Goal: Information Seeking & Learning: Learn about a topic

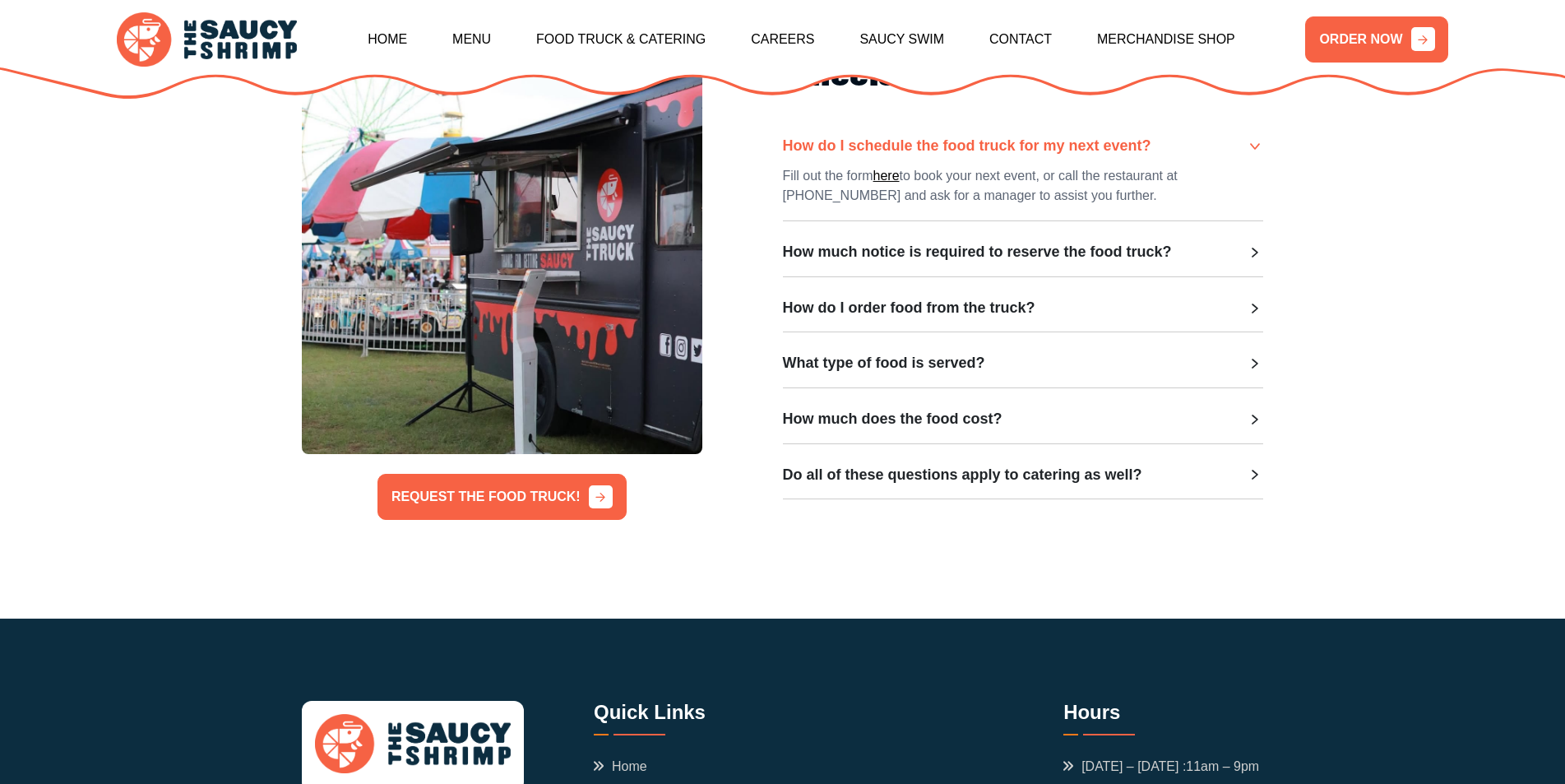
scroll to position [575, 0]
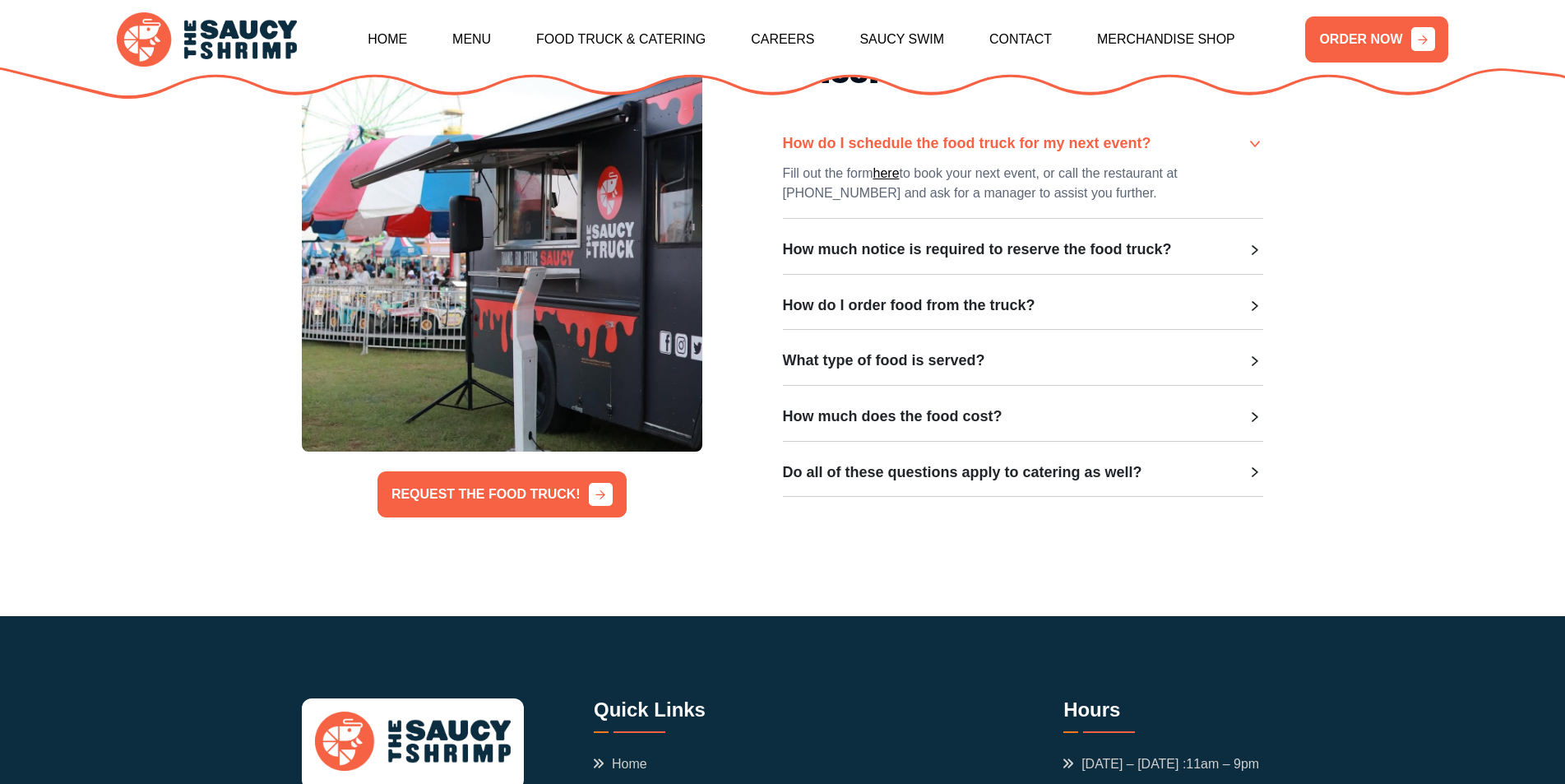
click at [1221, 253] on div "How much notice is required to reserve the food truck?" at bounding box center [1024, 249] width 481 height 18
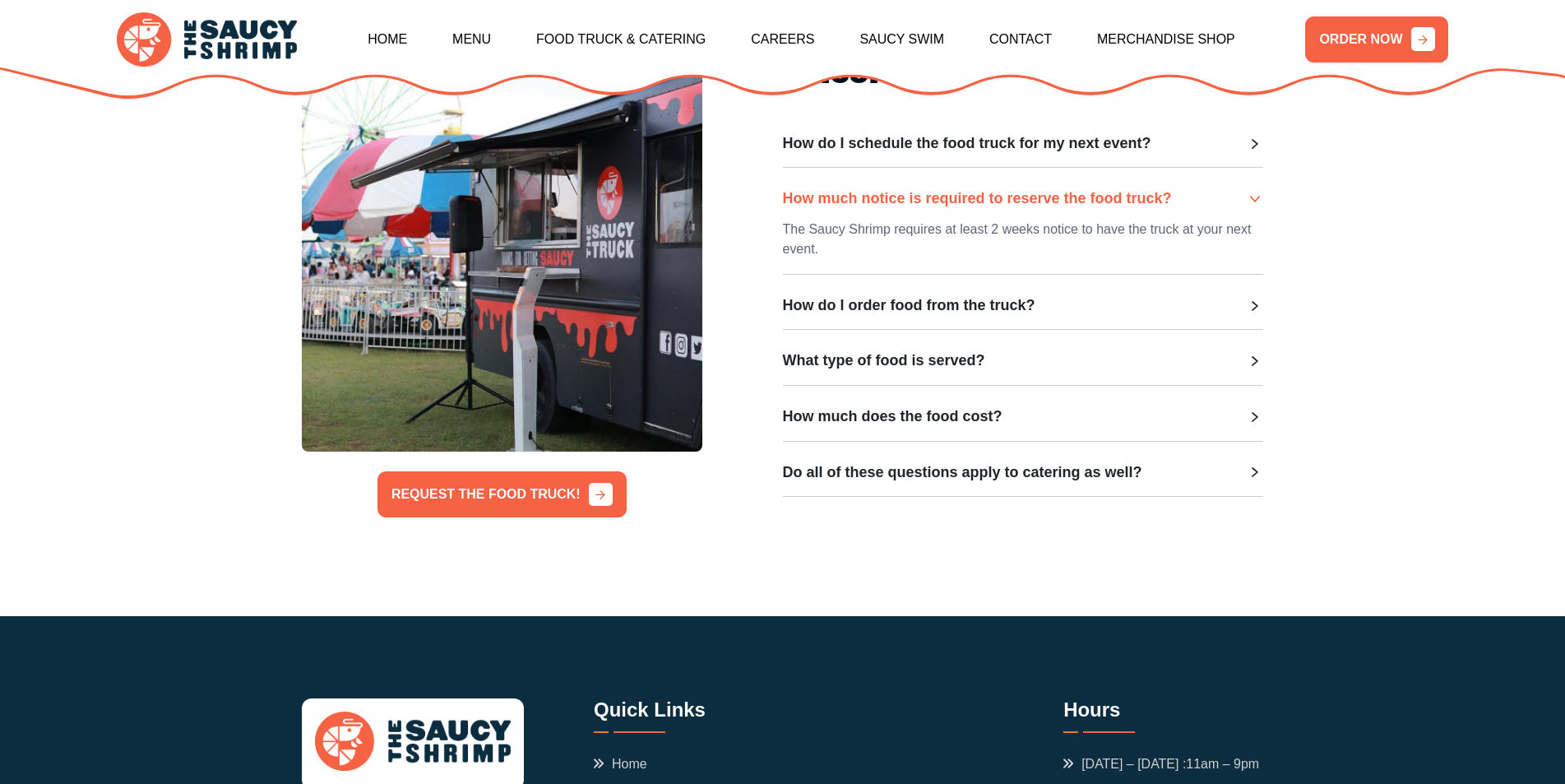
click at [1226, 192] on div "How much notice is required to reserve the food truck?" at bounding box center [1024, 198] width 481 height 18
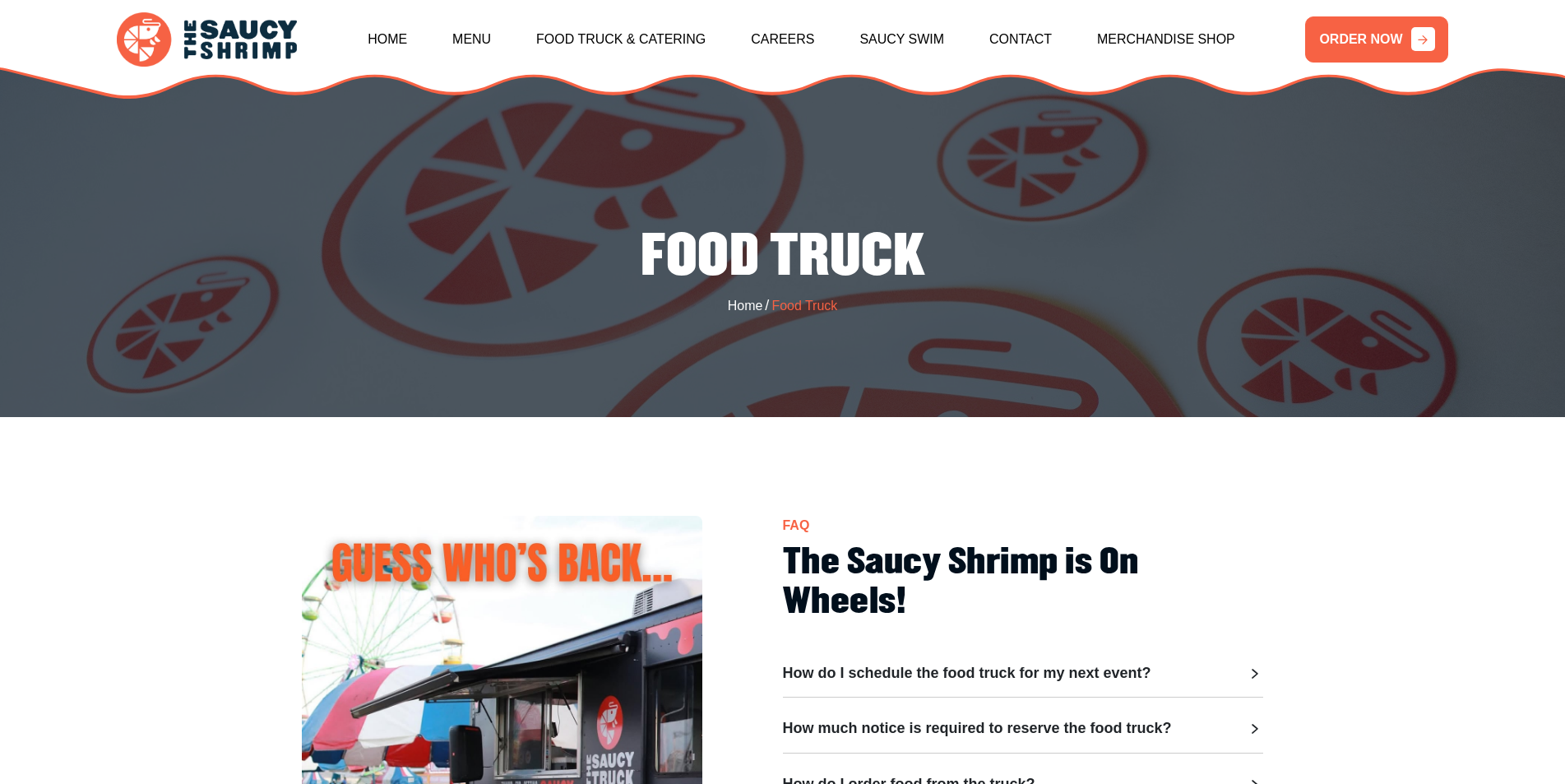
scroll to position [0, 0]
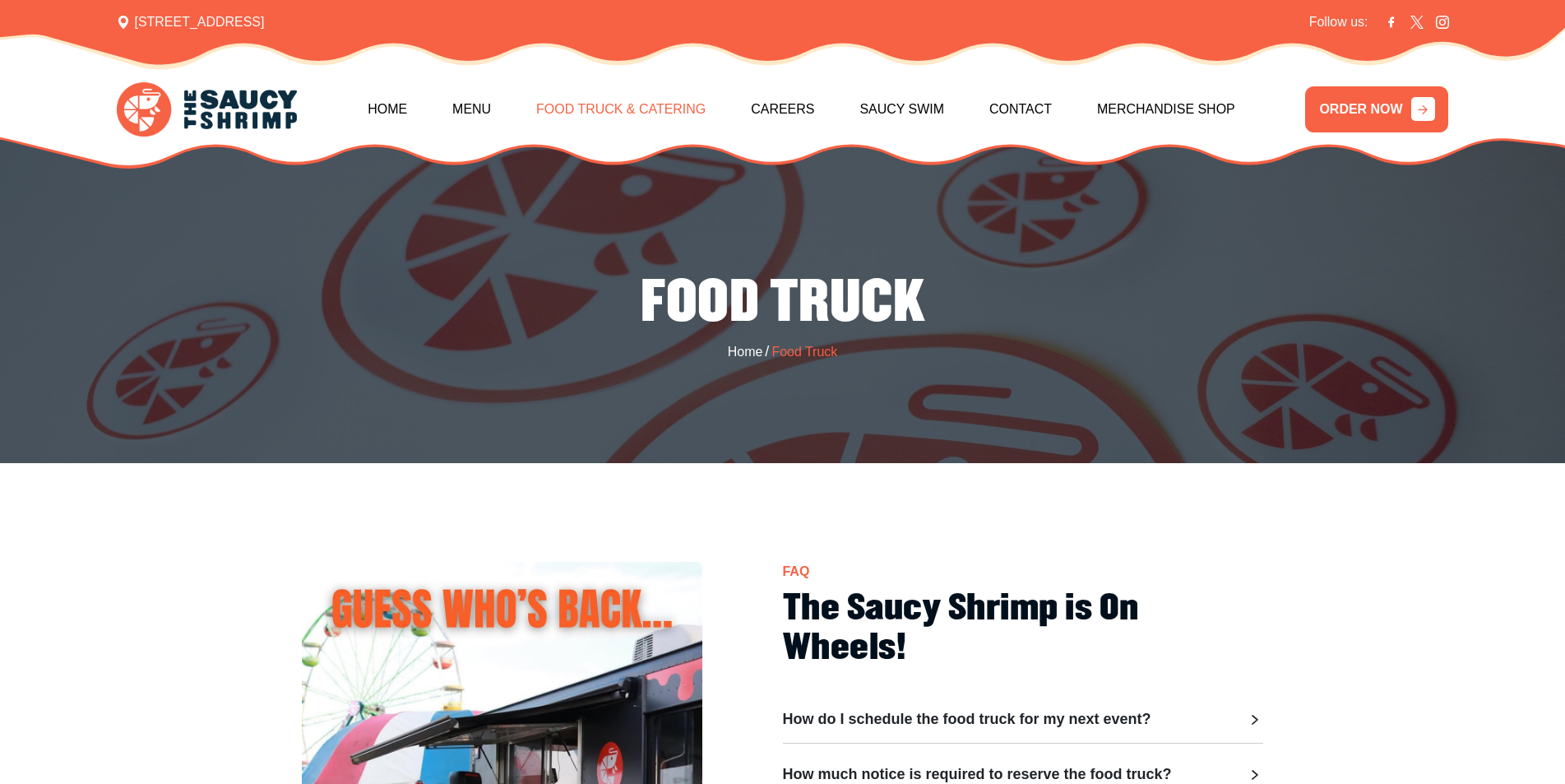
click at [644, 108] on link "Food Truck & Catering" at bounding box center [621, 108] width 170 height 71
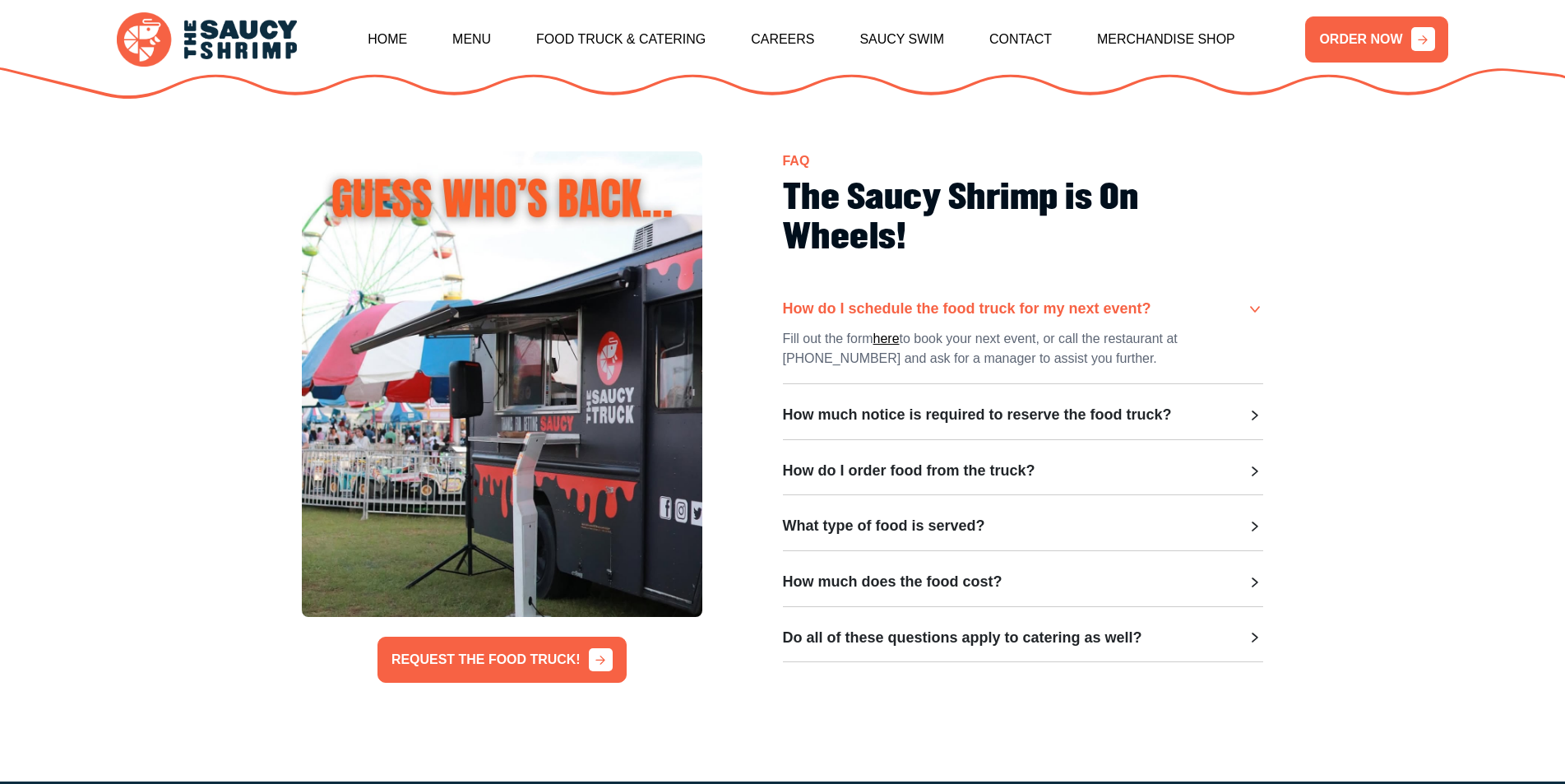
scroll to position [411, 0]
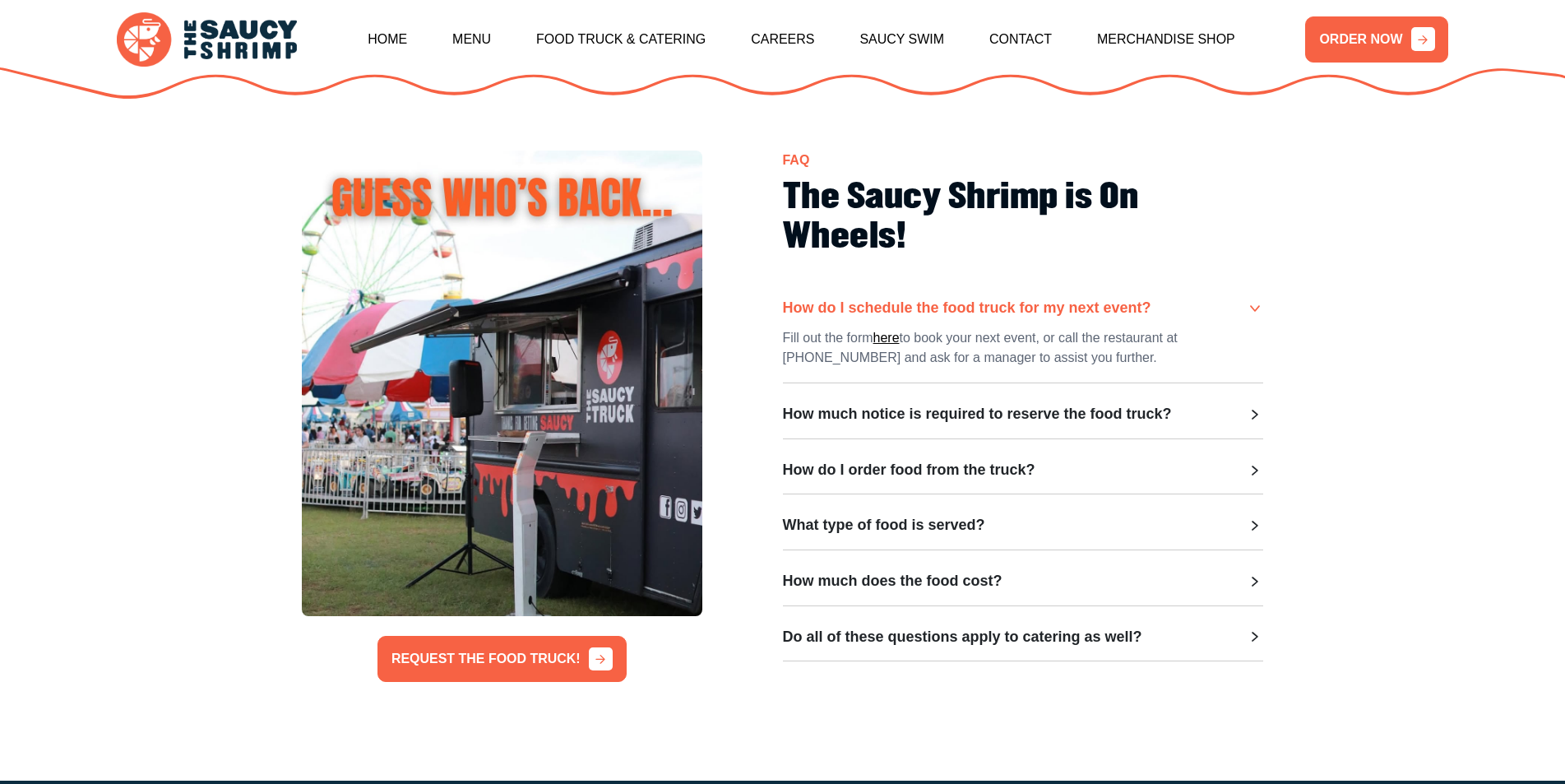
click at [1101, 475] on div "How do I order food from the truck?" at bounding box center [1024, 470] width 481 height 18
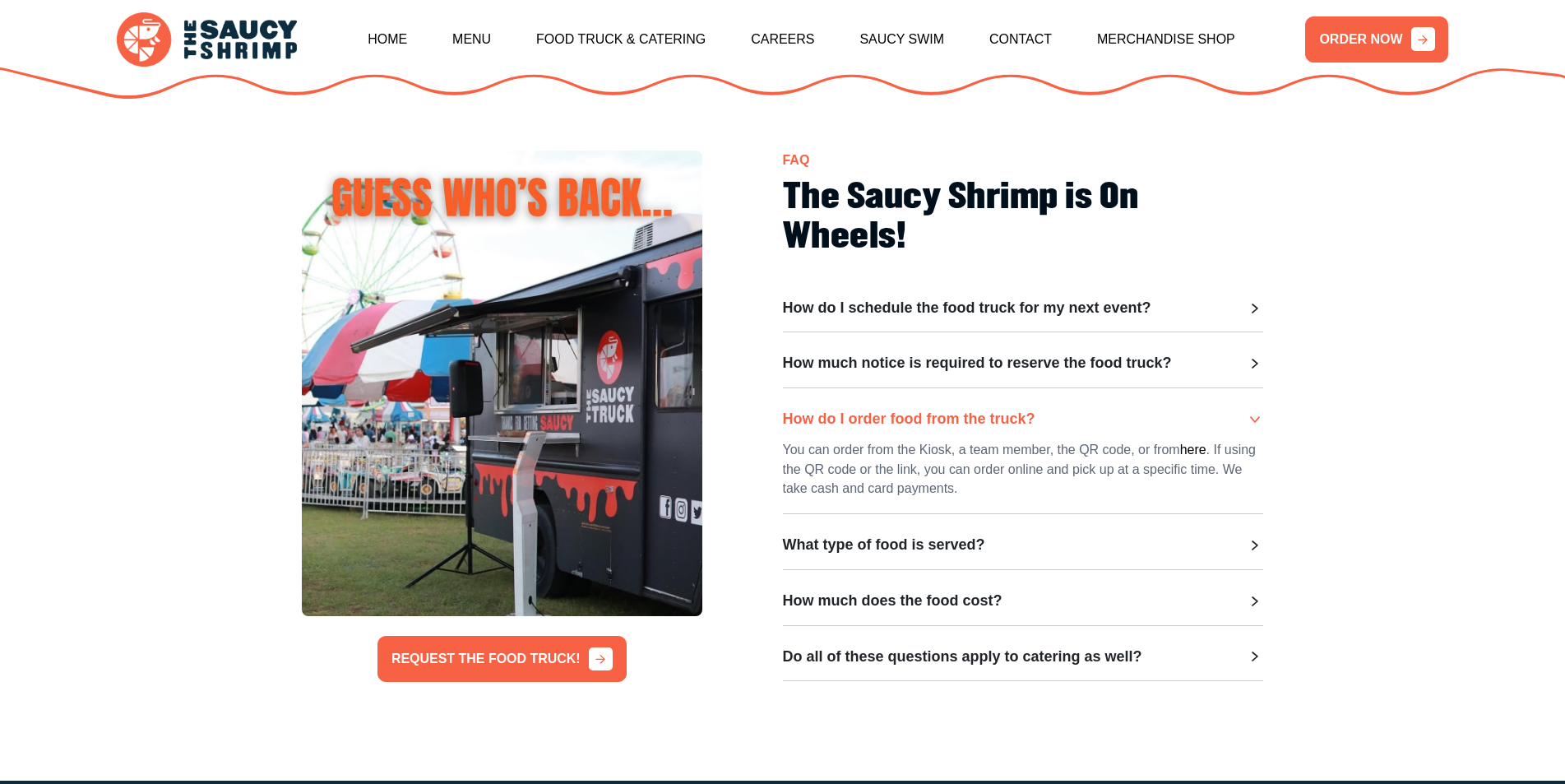
click at [1059, 541] on div "What type of food is served?" at bounding box center [1024, 544] width 481 height 18
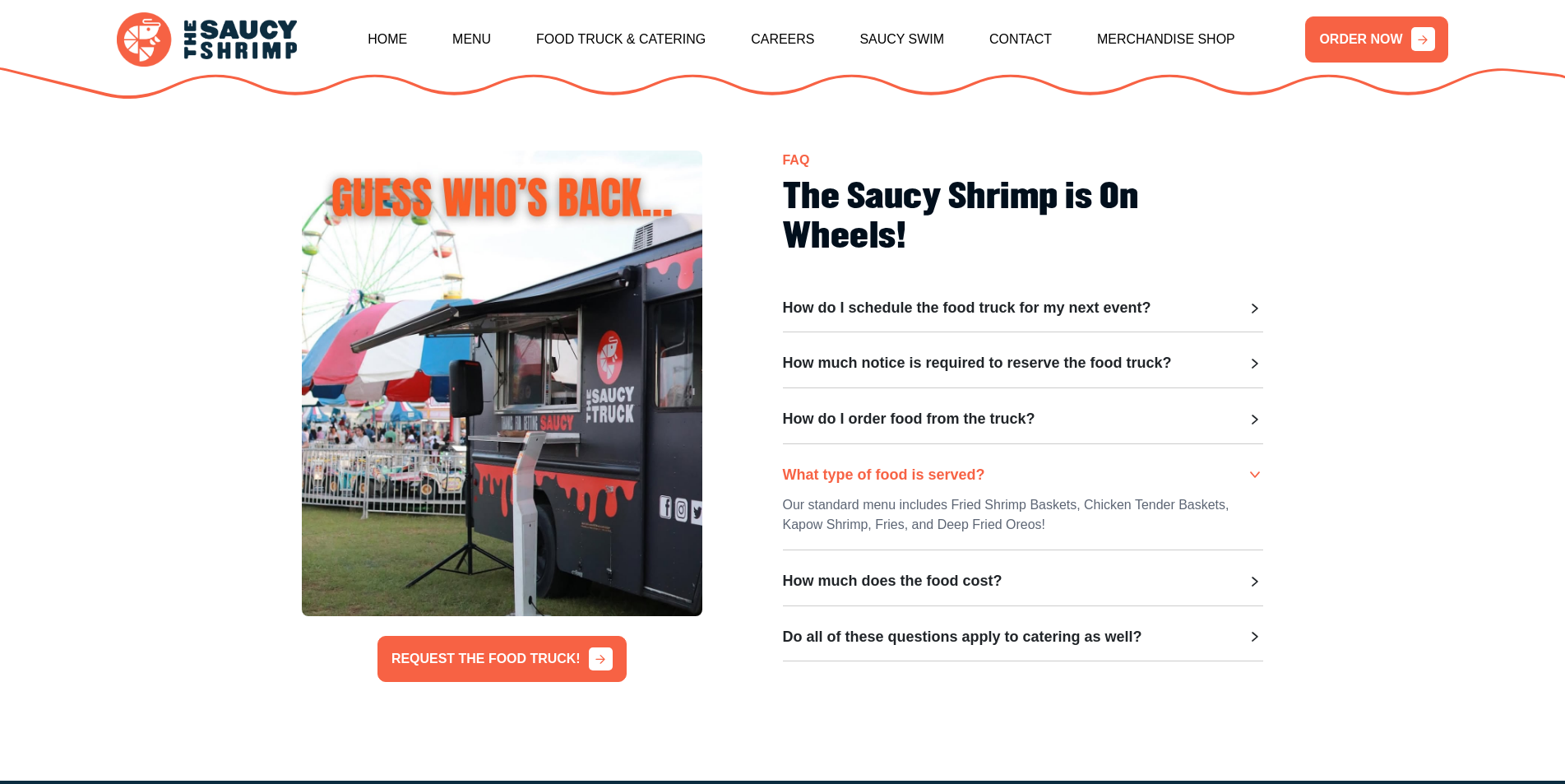
click at [1175, 566] on div "How do I schedule the food truck for my next event? Fill out the form here to b…" at bounding box center [1024, 480] width 481 height 362
click at [1081, 576] on div "How much does the food cost?" at bounding box center [1024, 581] width 481 height 18
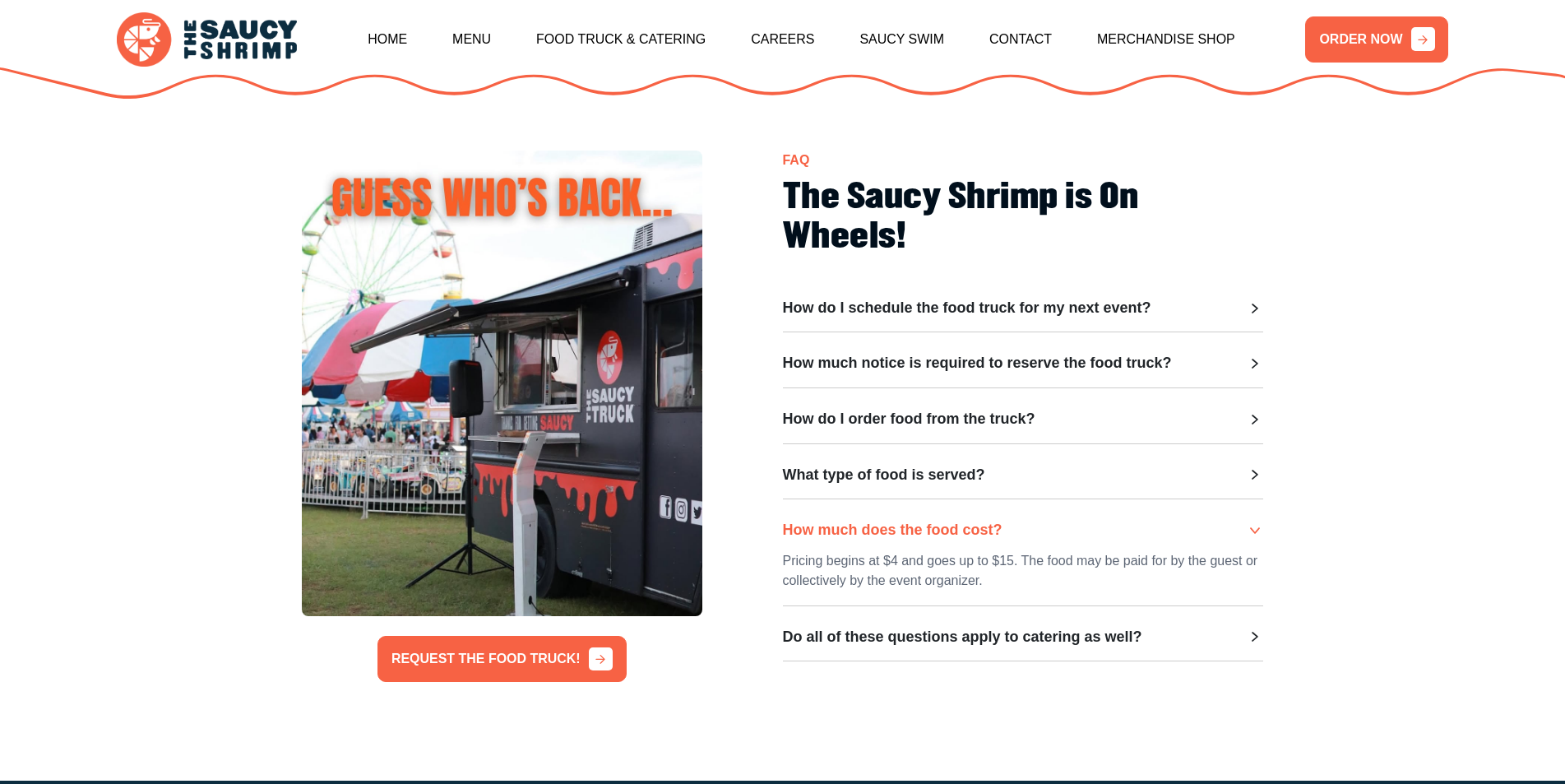
click at [1015, 645] on h3 "Do all of these questions apply to catering as well?" at bounding box center [963, 637] width 360 height 18
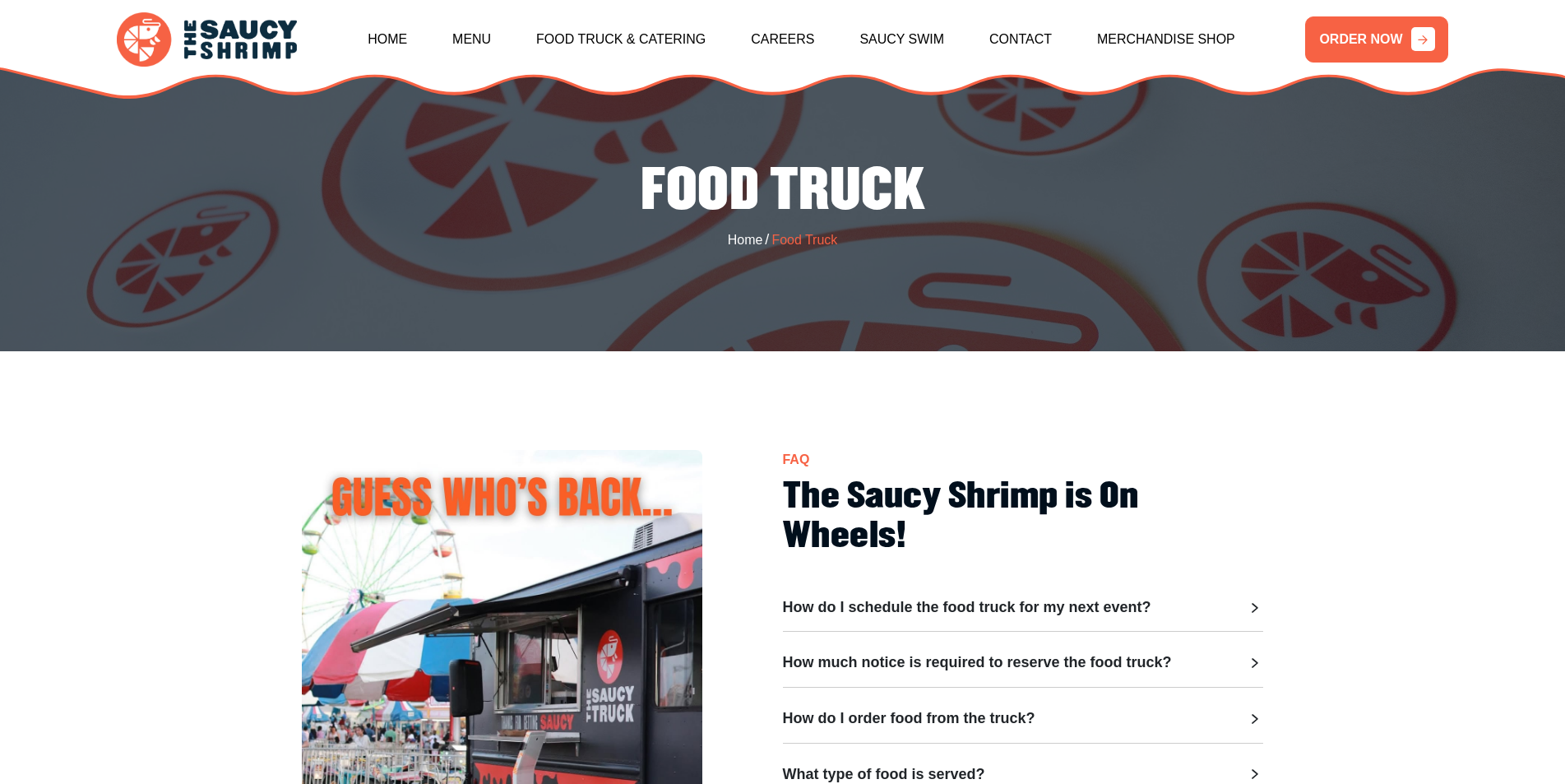
scroll to position [82, 0]
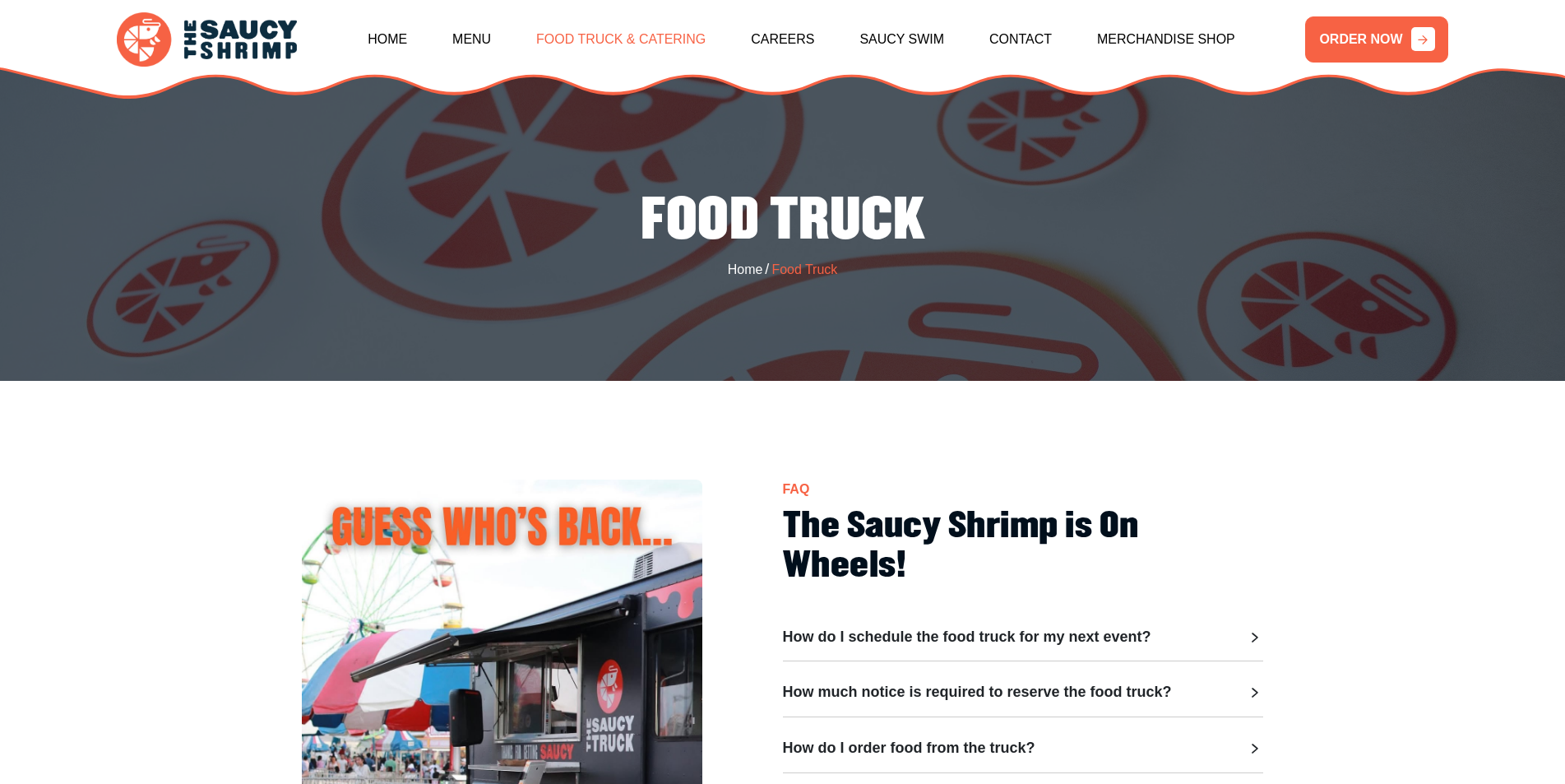
click at [646, 30] on link "Food Truck & Catering" at bounding box center [621, 39] width 170 height 71
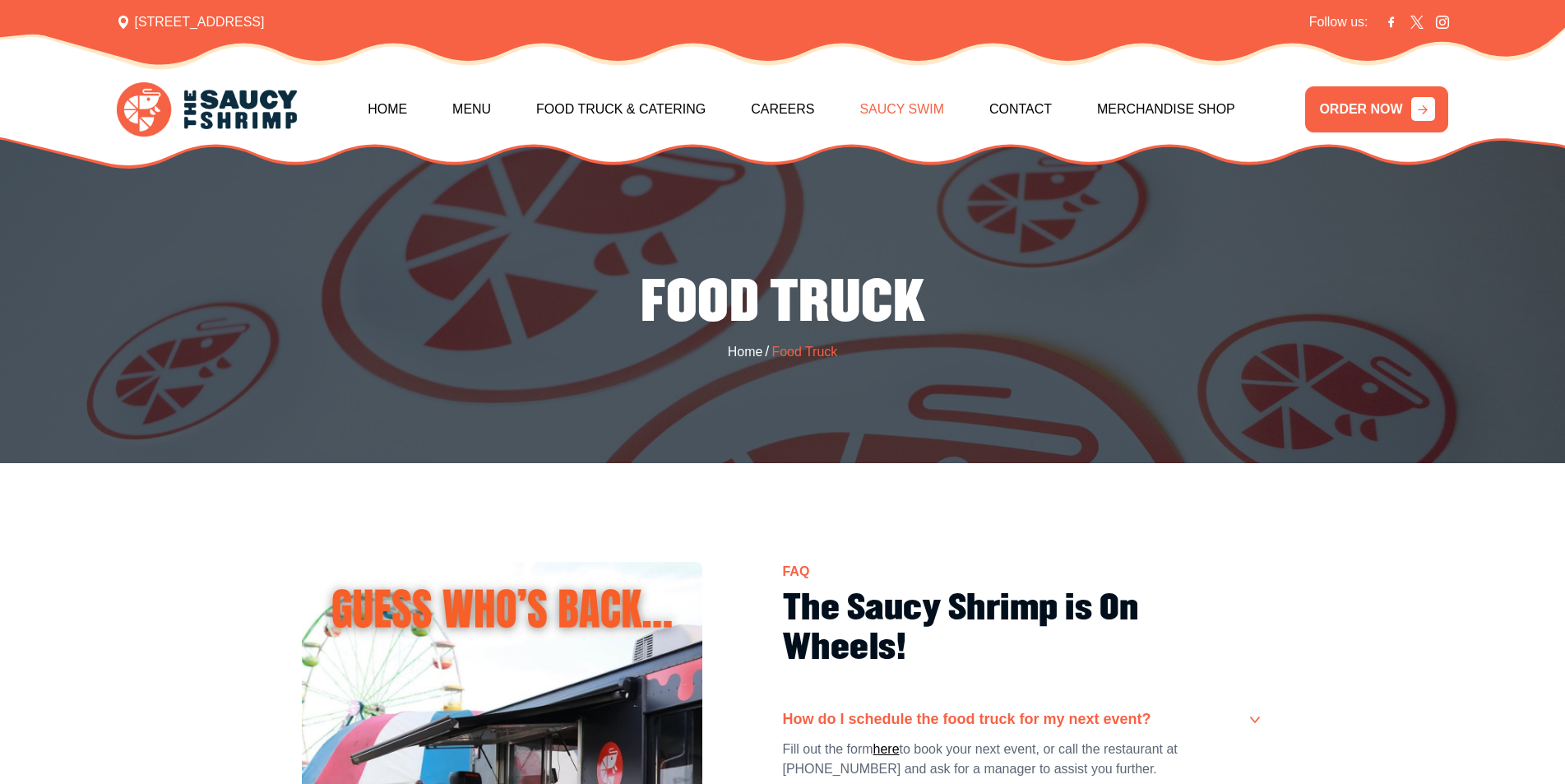
click at [904, 94] on link "Saucy Swim" at bounding box center [902, 108] width 85 height 71
click at [483, 106] on link "Menu" at bounding box center [471, 108] width 39 height 71
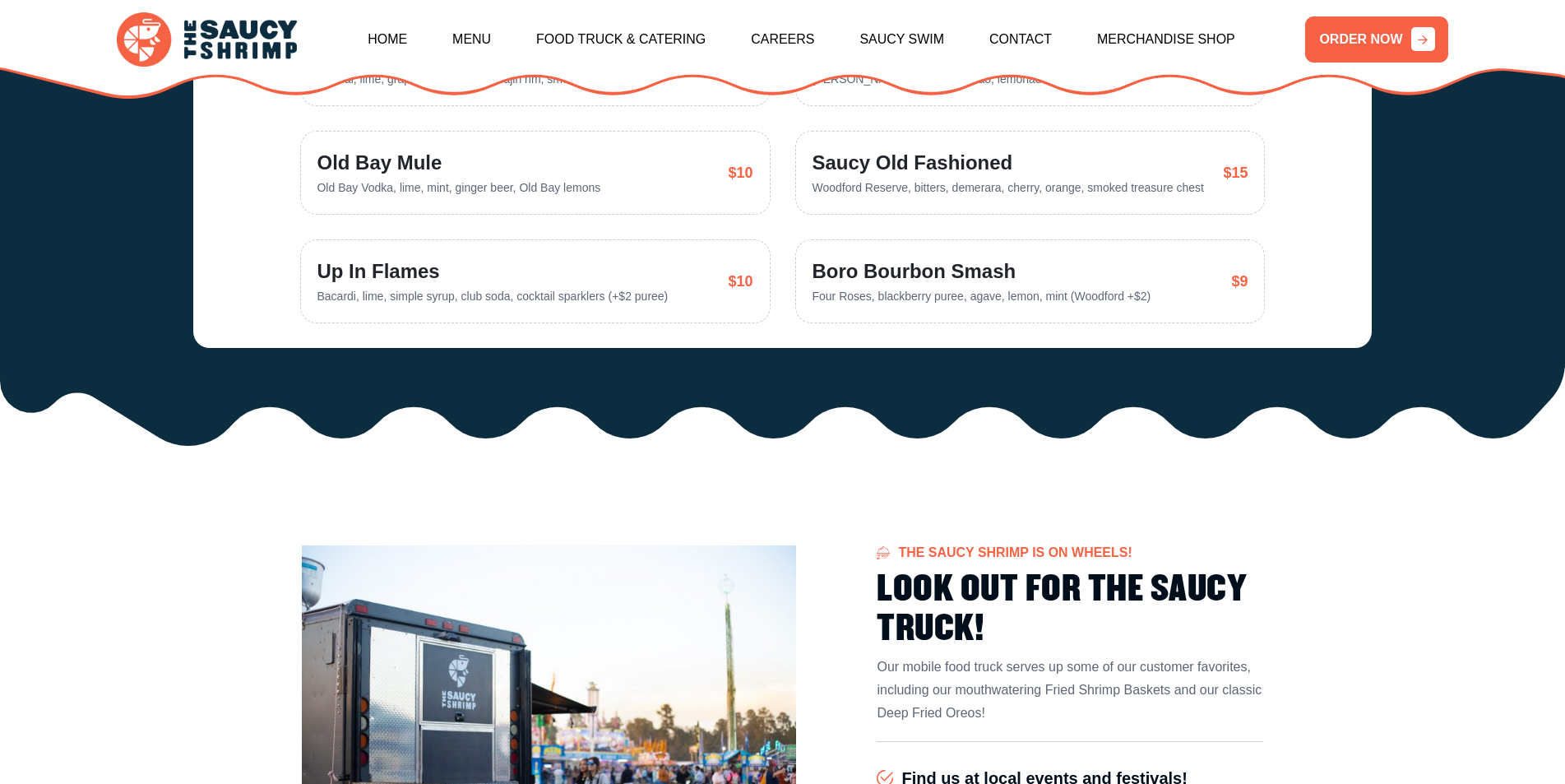
scroll to position [3647, 0]
